Goal: Task Accomplishment & Management: Use online tool/utility

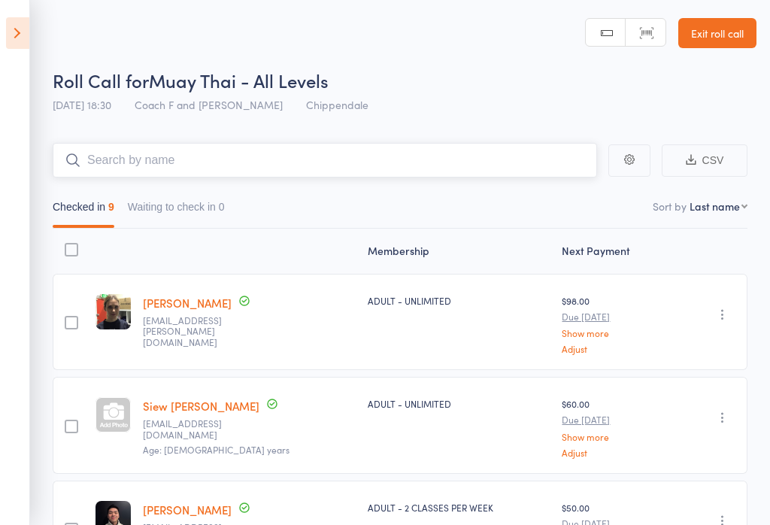
click at [360, 173] on input "search" at bounding box center [325, 160] width 545 height 35
type input "Ids"
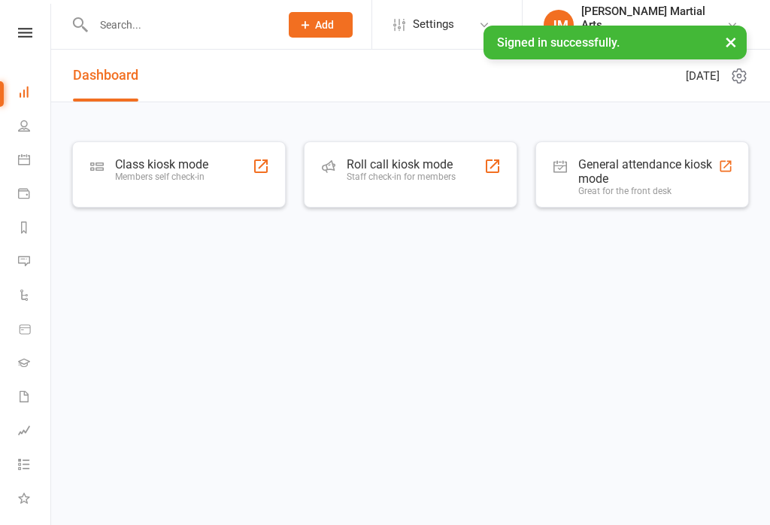
click at [735, 30] on button "×" at bounding box center [731, 42] width 27 height 32
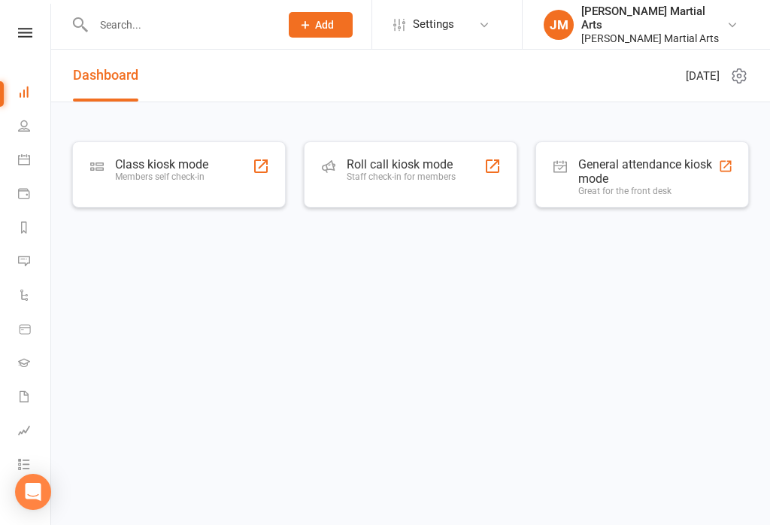
click at [139, 184] on div "Class kiosk mode Members self check-in" at bounding box center [161, 176] width 93 height 39
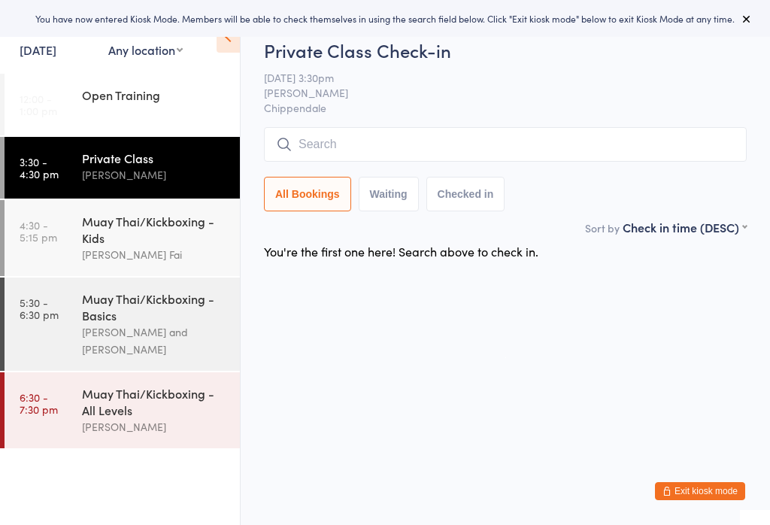
click at [115, 238] on div "Muay Thai/Kickboxing - Kids" at bounding box center [154, 229] width 145 height 33
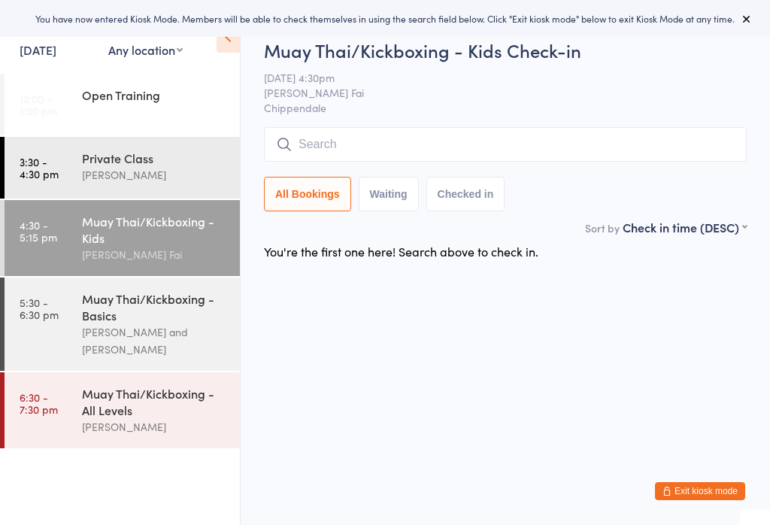
click at [74, 354] on link "5:30 - 6:30 pm Muay Thai/Kickboxing - Basics Sifu Chan Cheuk Fai and Antony Atk…" at bounding box center [122, 324] width 235 height 93
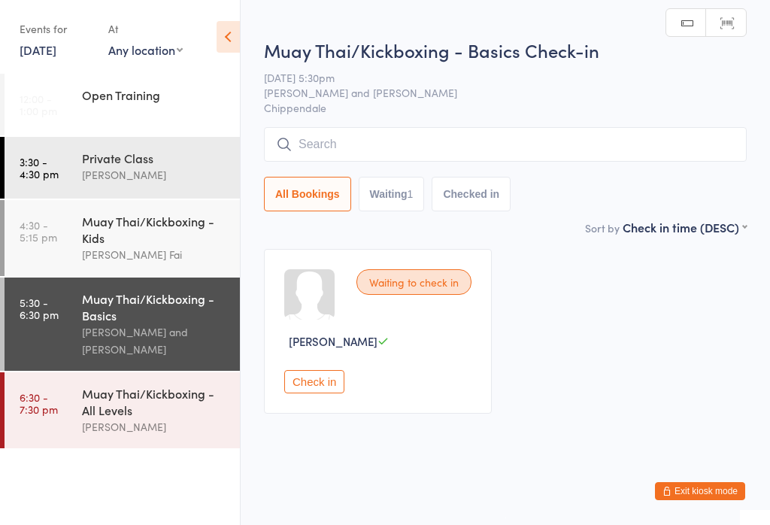
click at [92, 209] on div "Muay Thai/Kickboxing - Kids Sifu Chan Cheuk Fai" at bounding box center [161, 238] width 158 height 76
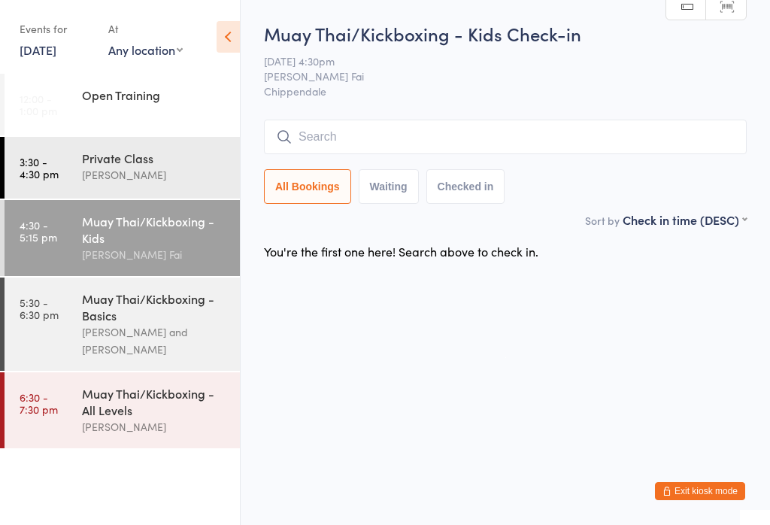
click at [635, 142] on input "search" at bounding box center [505, 137] width 483 height 35
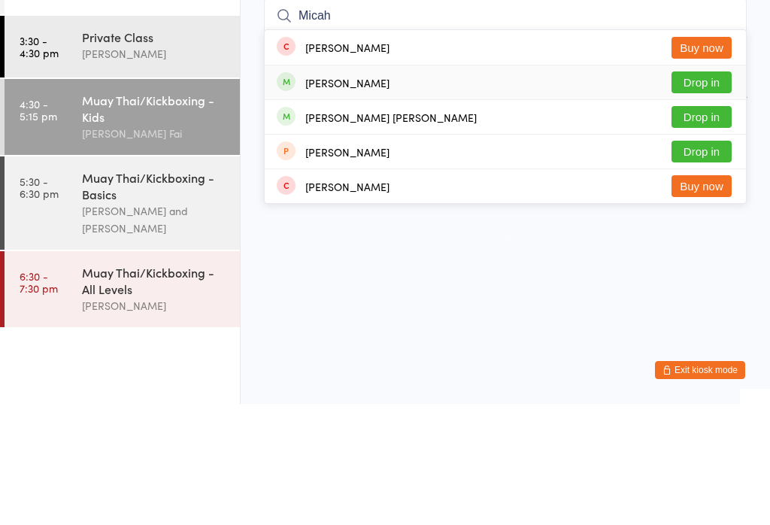
type input "Micah"
click at [302, 196] on div "Micah Hoare" at bounding box center [333, 204] width 113 height 17
